Goal: Find contact information: Find contact information

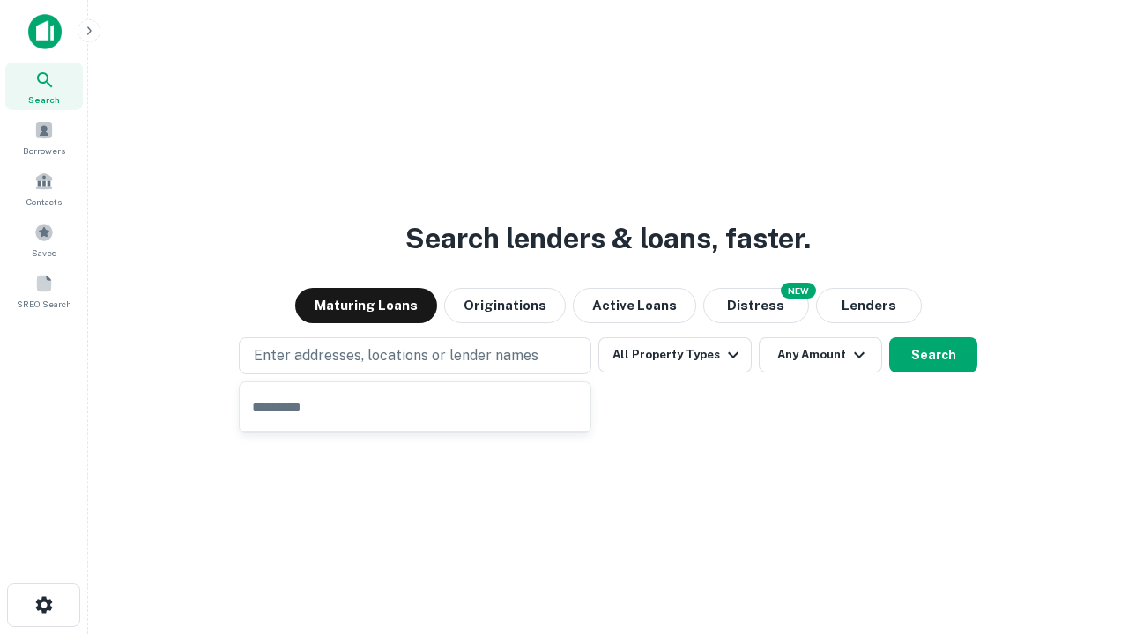
type input "**********"
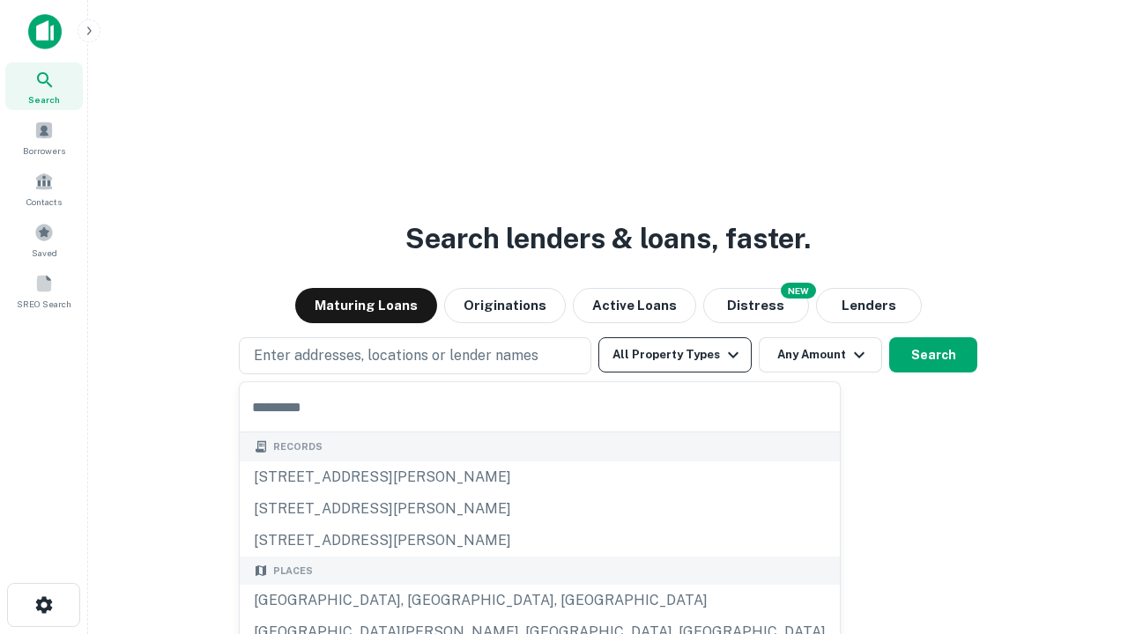
click at [675, 355] on button "All Property Types" at bounding box center [674, 354] width 153 height 35
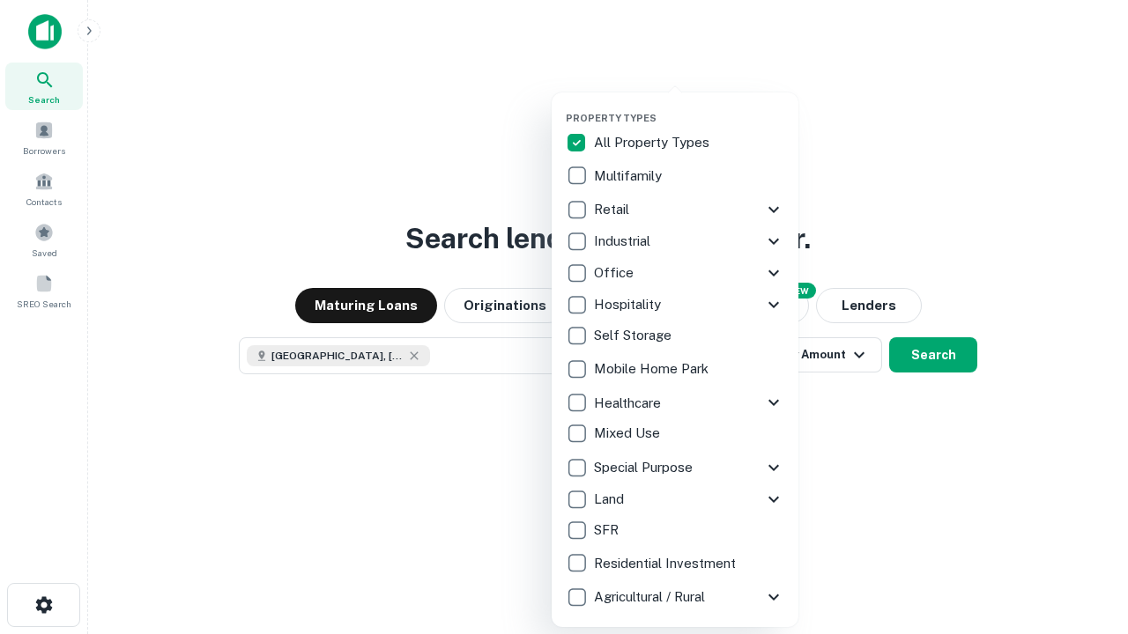
click at [689, 107] on button "button" at bounding box center [689, 107] width 247 height 1
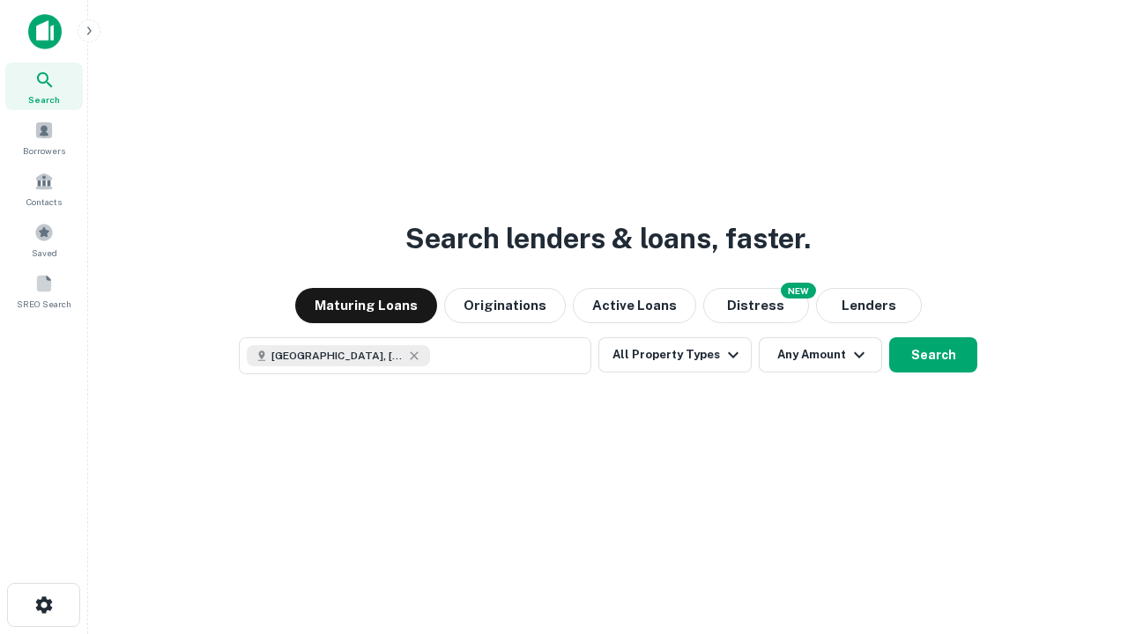
scroll to position [28, 0]
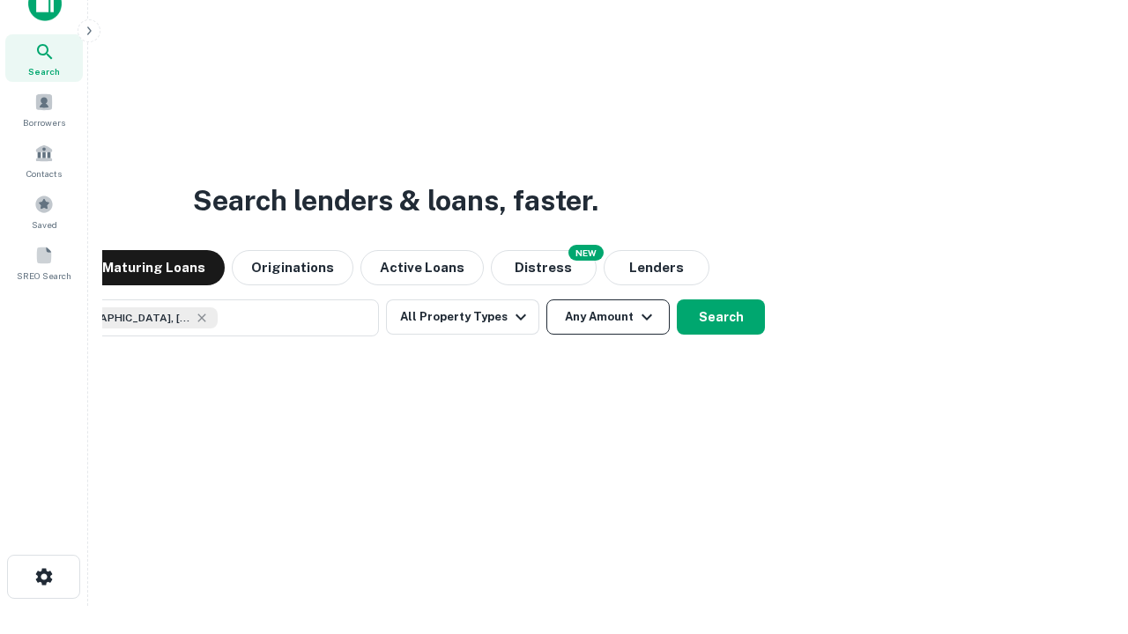
click at [546, 300] on button "Any Amount" at bounding box center [607, 317] width 123 height 35
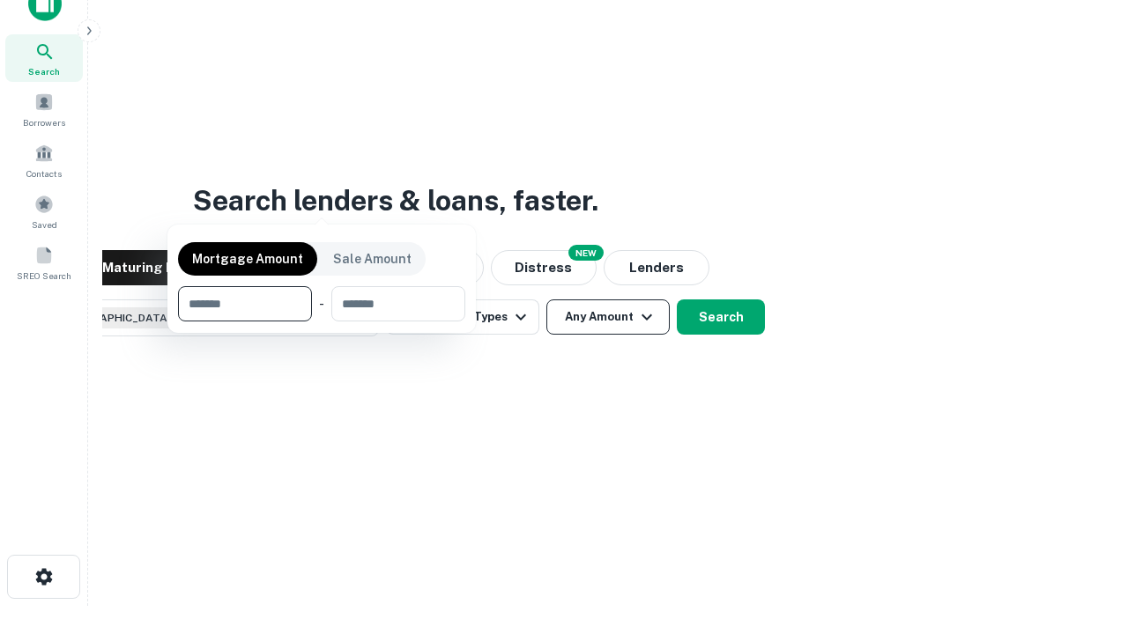
scroll to position [127, 499]
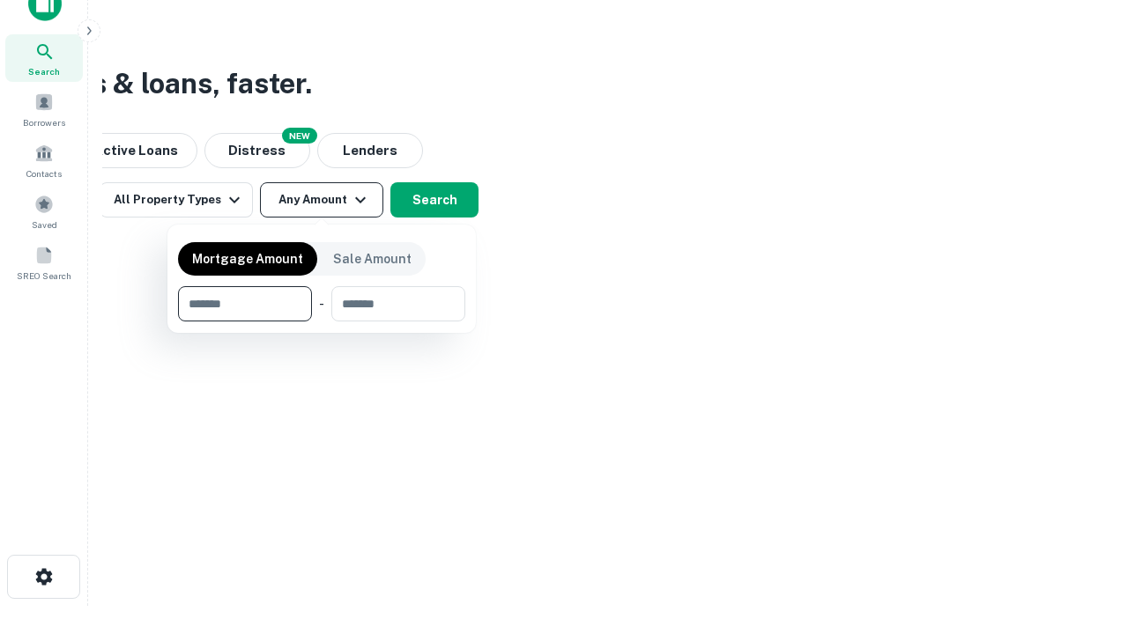
type input "*******"
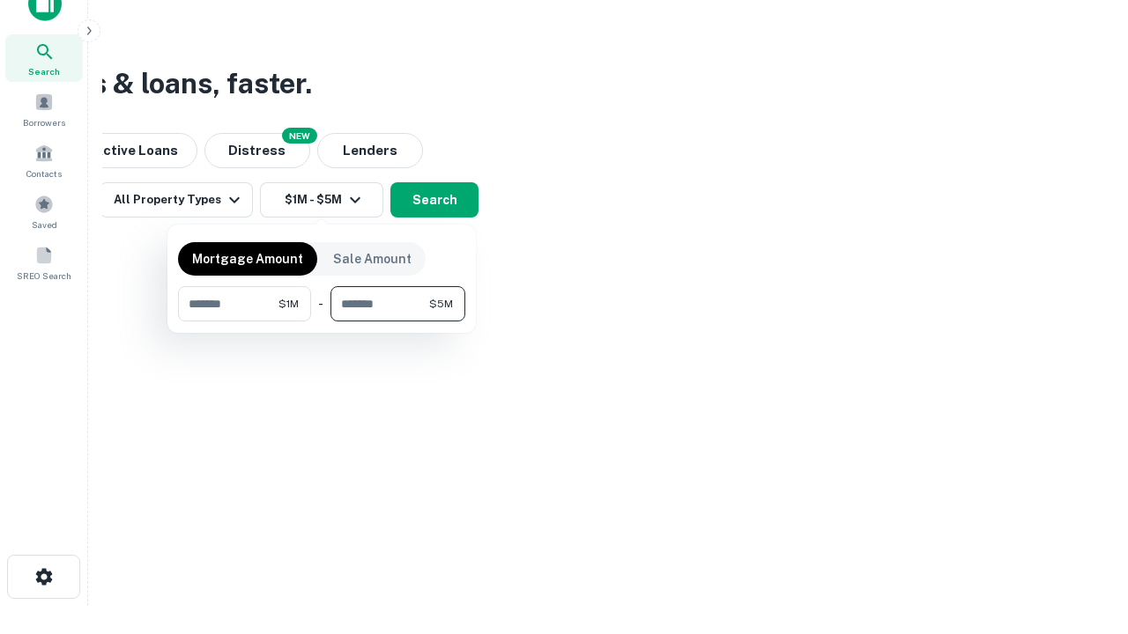
type input "*******"
click at [322, 322] on button "button" at bounding box center [321, 322] width 287 height 1
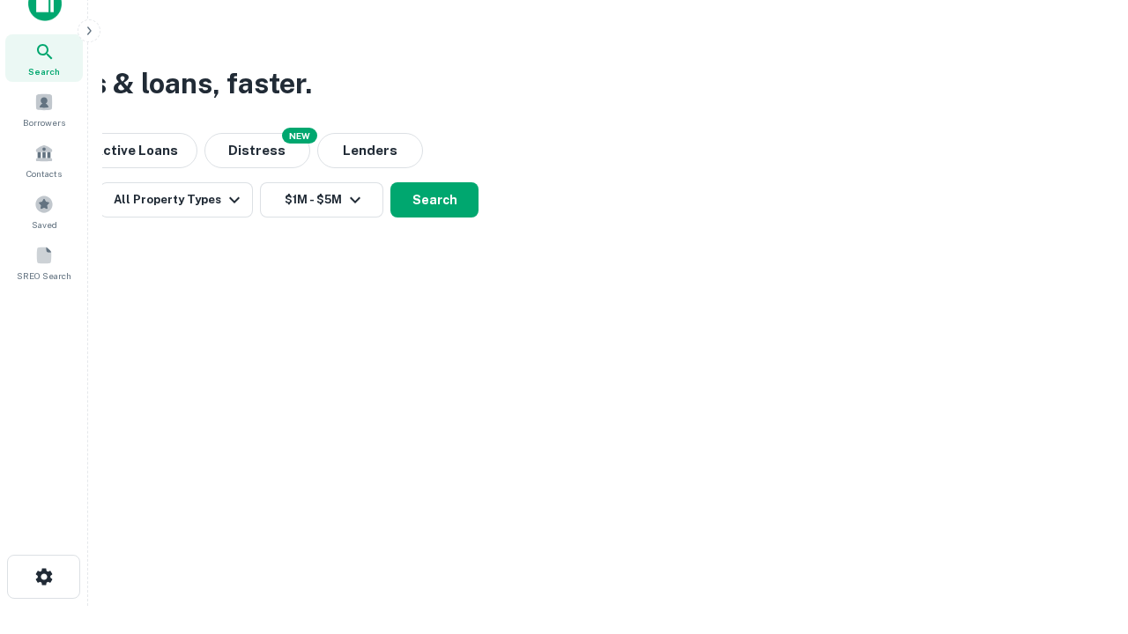
scroll to position [28, 0]
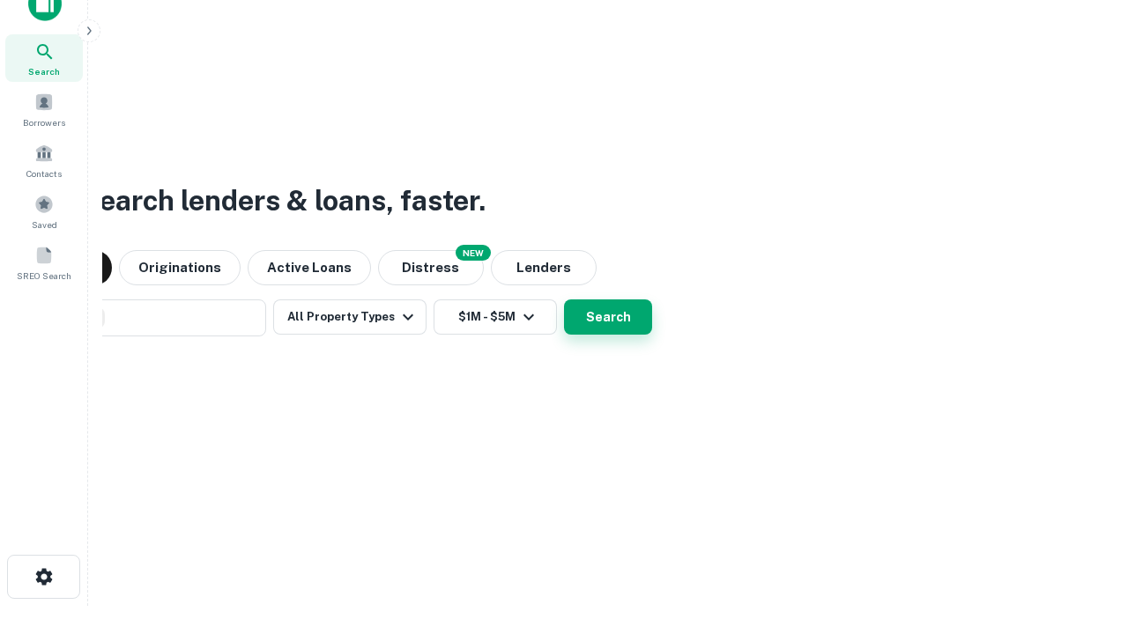
click at [564, 300] on button "Search" at bounding box center [608, 317] width 88 height 35
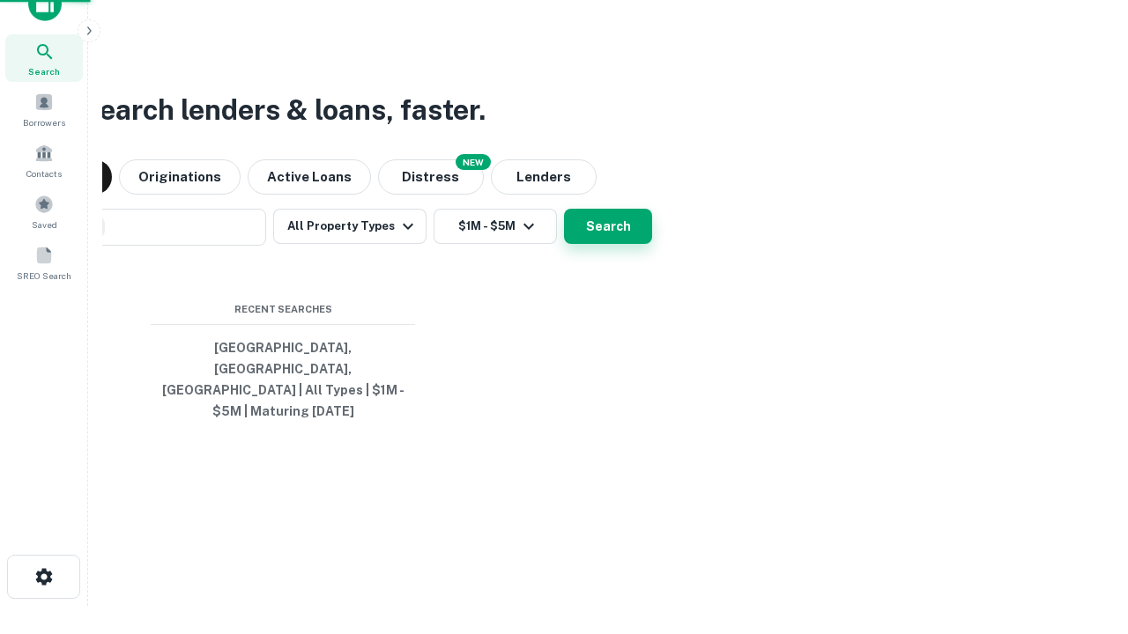
scroll to position [57, 499]
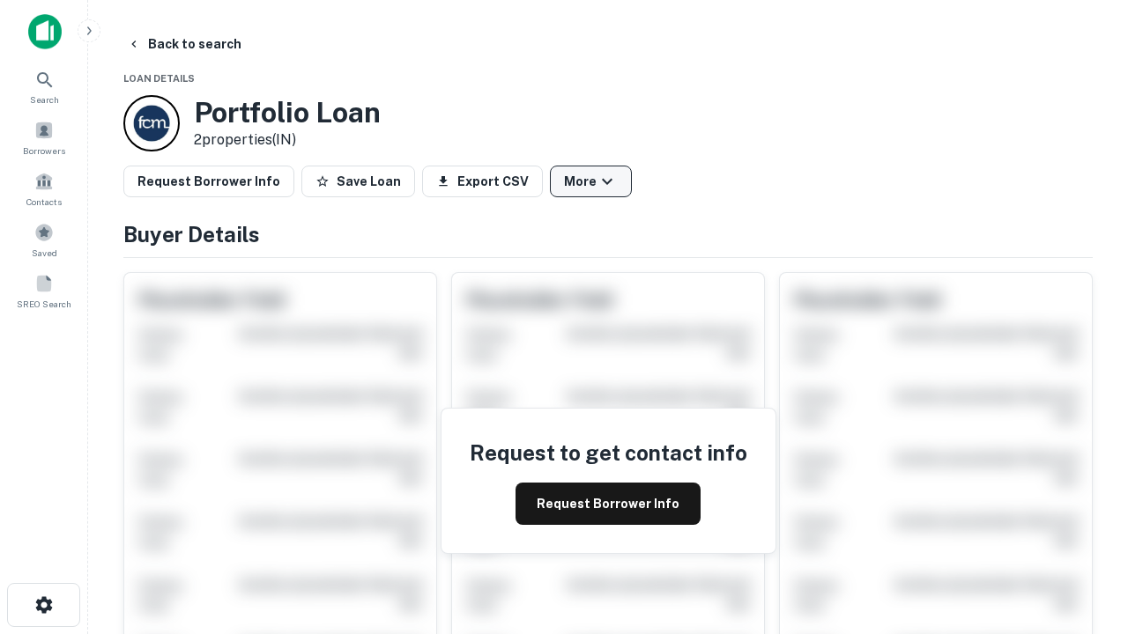
click at [590, 181] on button "More" at bounding box center [591, 182] width 82 height 32
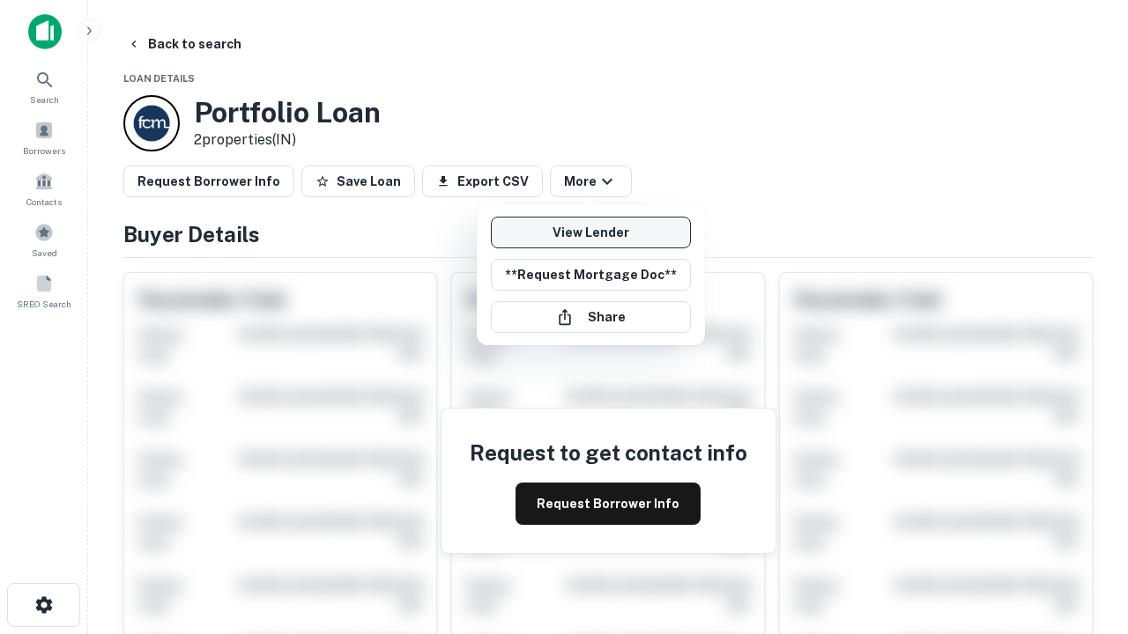
click at [590, 233] on link "View Lender" at bounding box center [591, 233] width 200 height 32
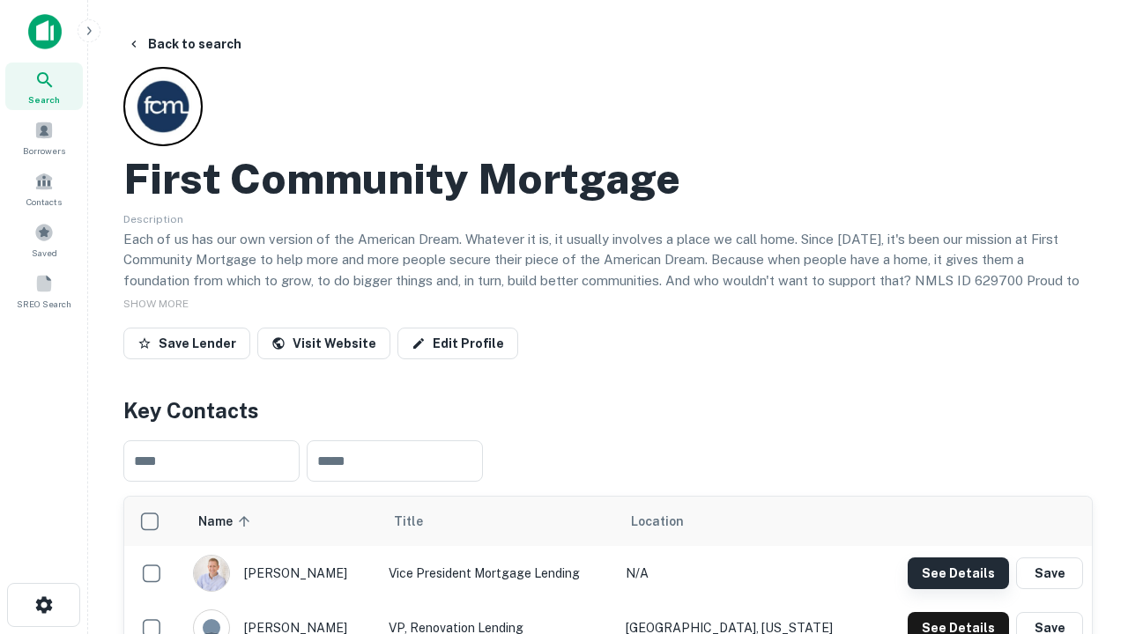
click at [958, 573] on button "See Details" at bounding box center [957, 574] width 101 height 32
click at [43, 605] on icon "button" at bounding box center [43, 605] width 21 height 21
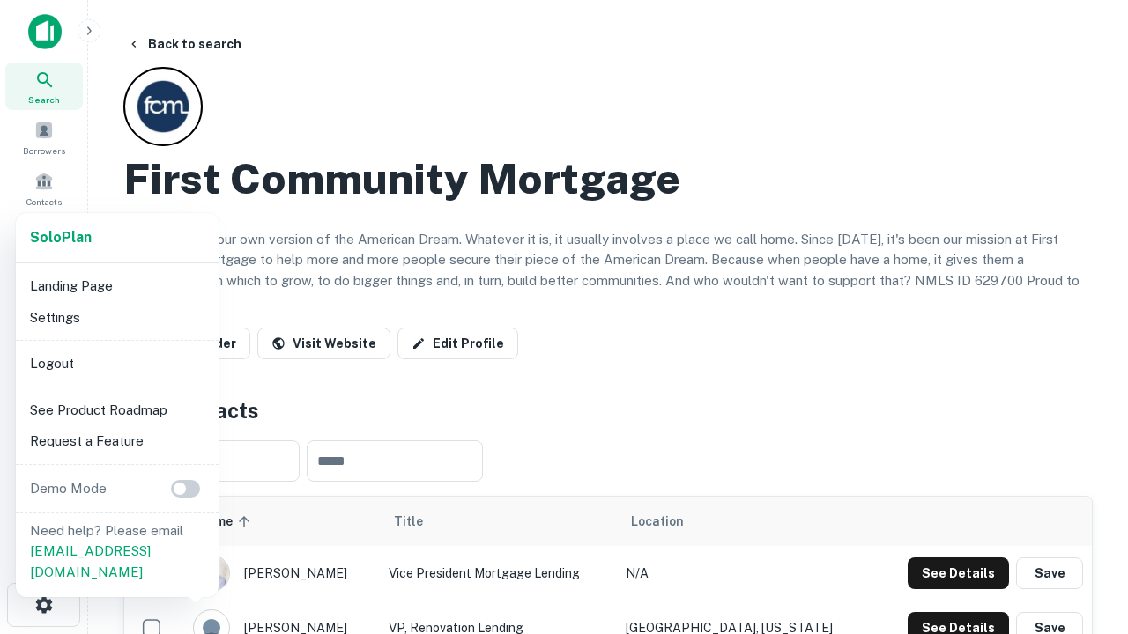
click at [116, 363] on li "Logout" at bounding box center [117, 364] width 189 height 32
